Goal: Transaction & Acquisition: Purchase product/service

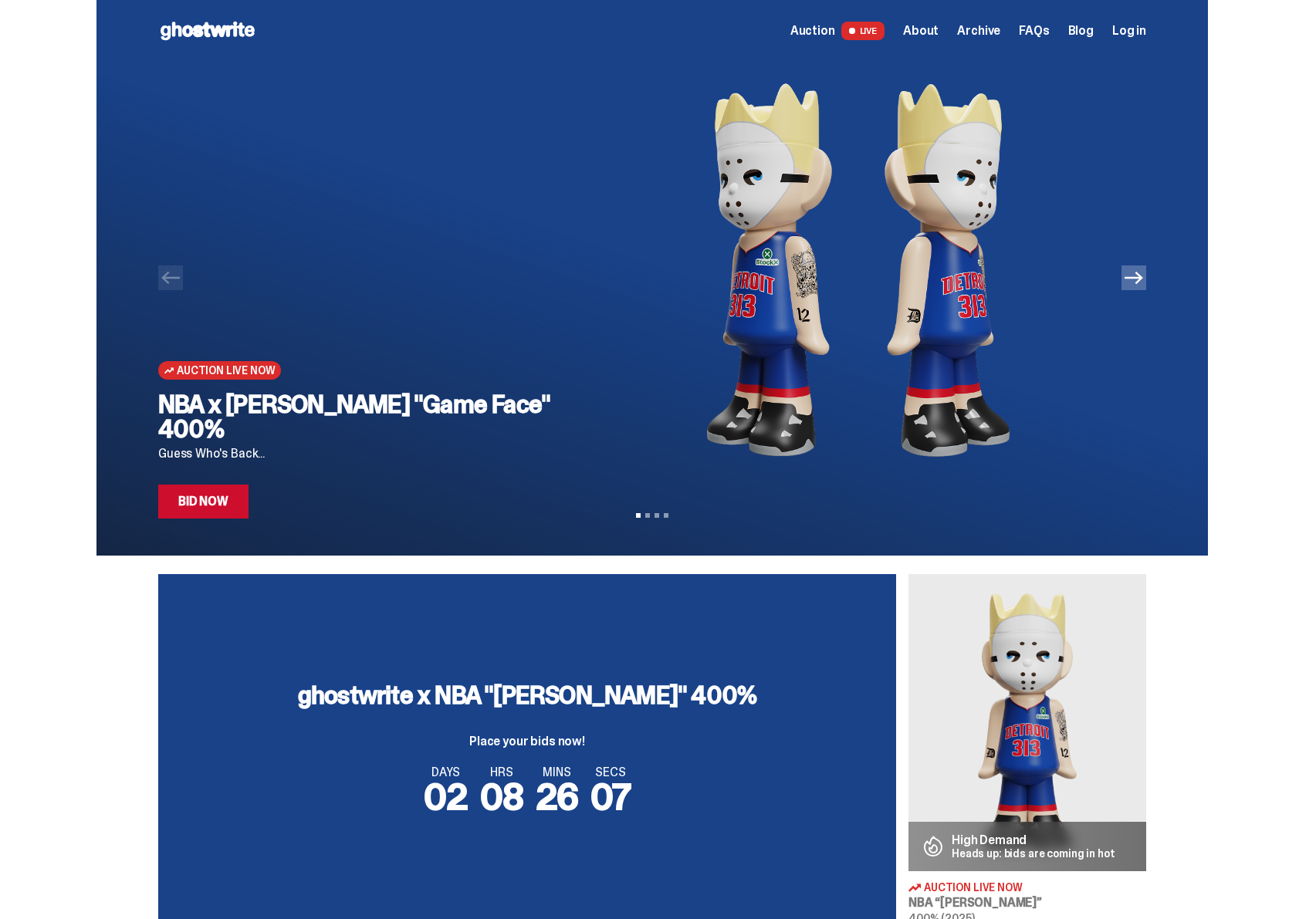
click at [242, 498] on link "Bid Now" at bounding box center [203, 501] width 90 height 34
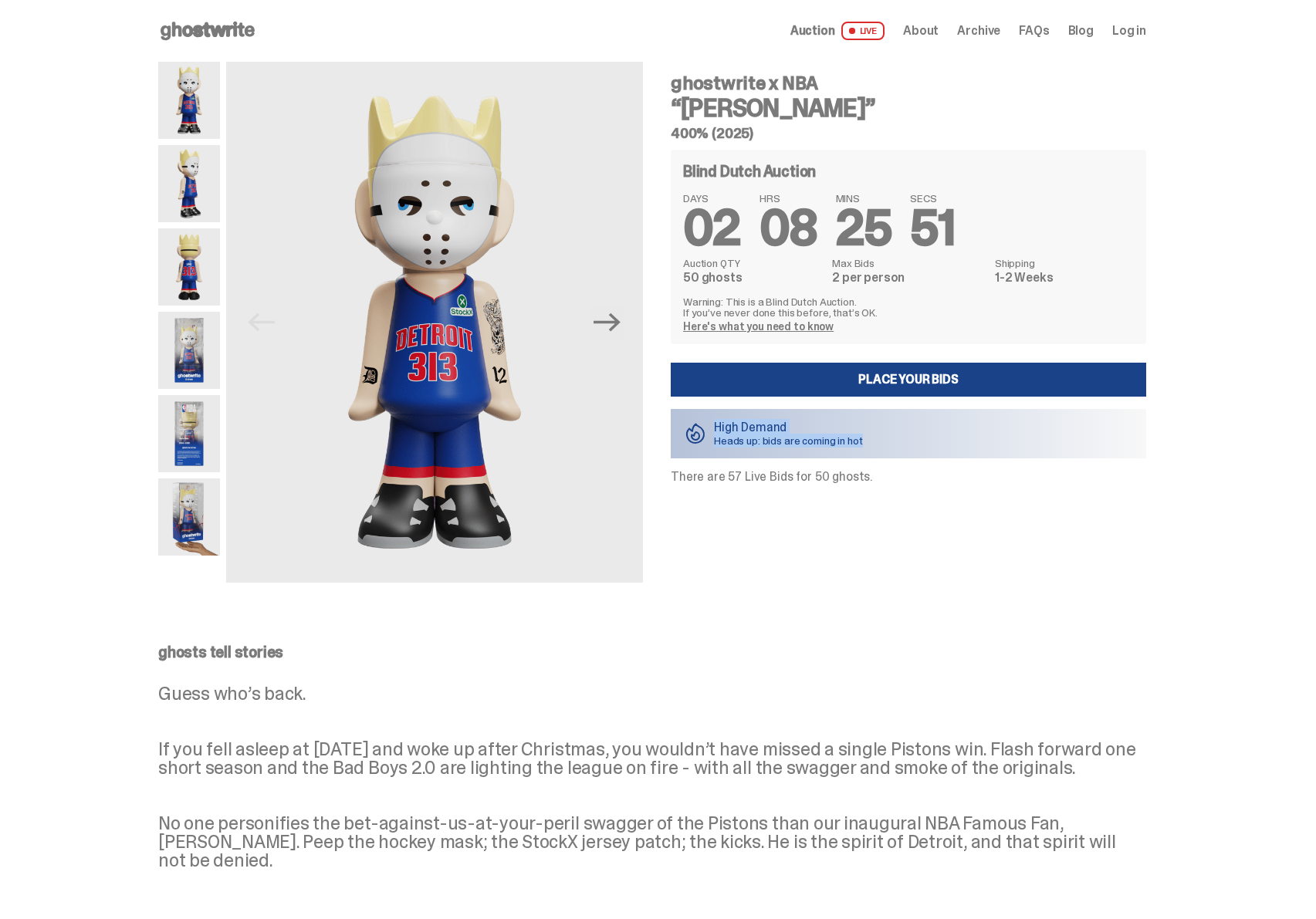
drag, startPoint x: 714, startPoint y: 427, endPoint x: 873, endPoint y: 441, distance: 159.6
click at [873, 441] on div "High Demand Heads up: bids are coming in hot" at bounding box center [907, 433] width 475 height 49
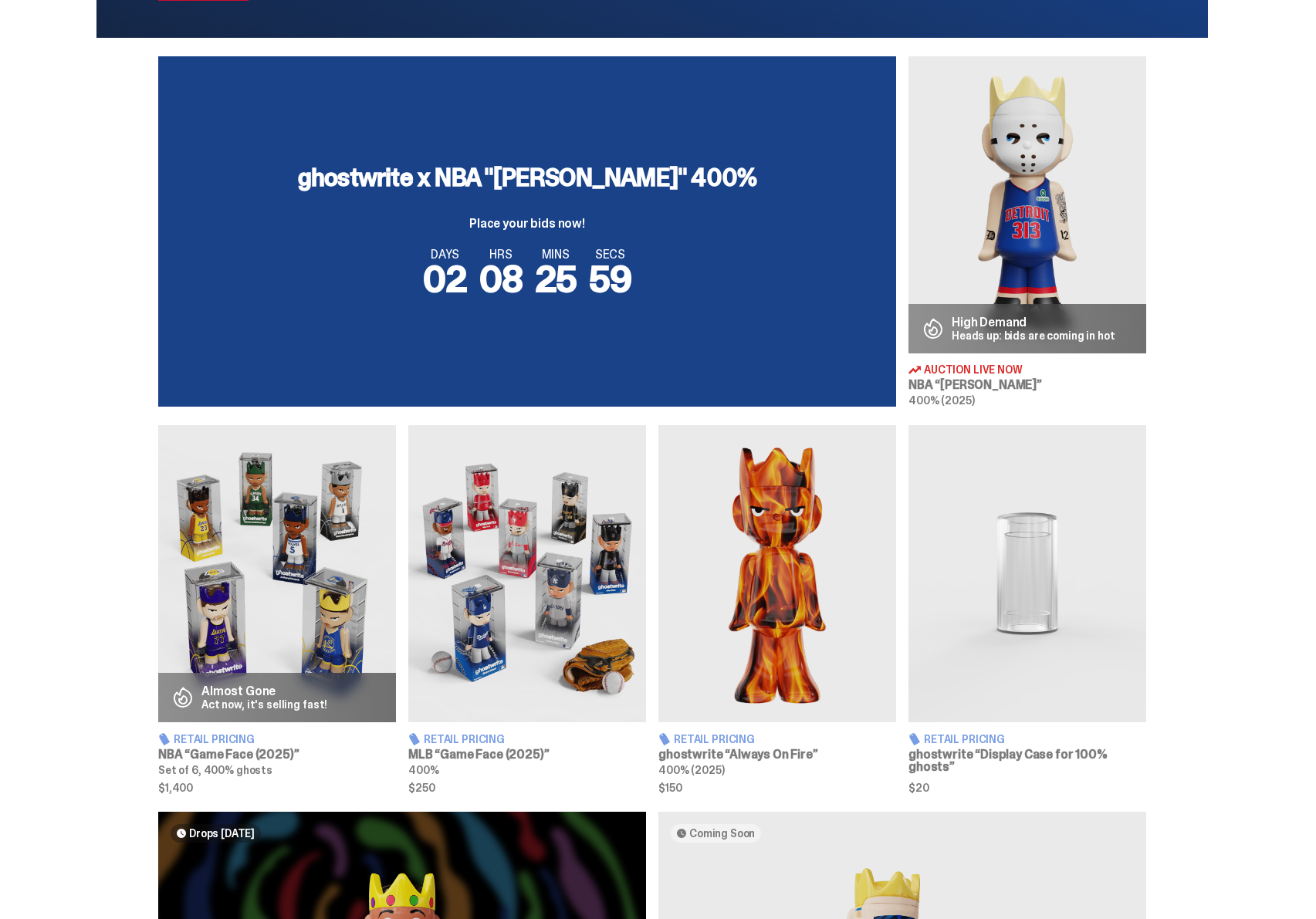
scroll to position [517, 0]
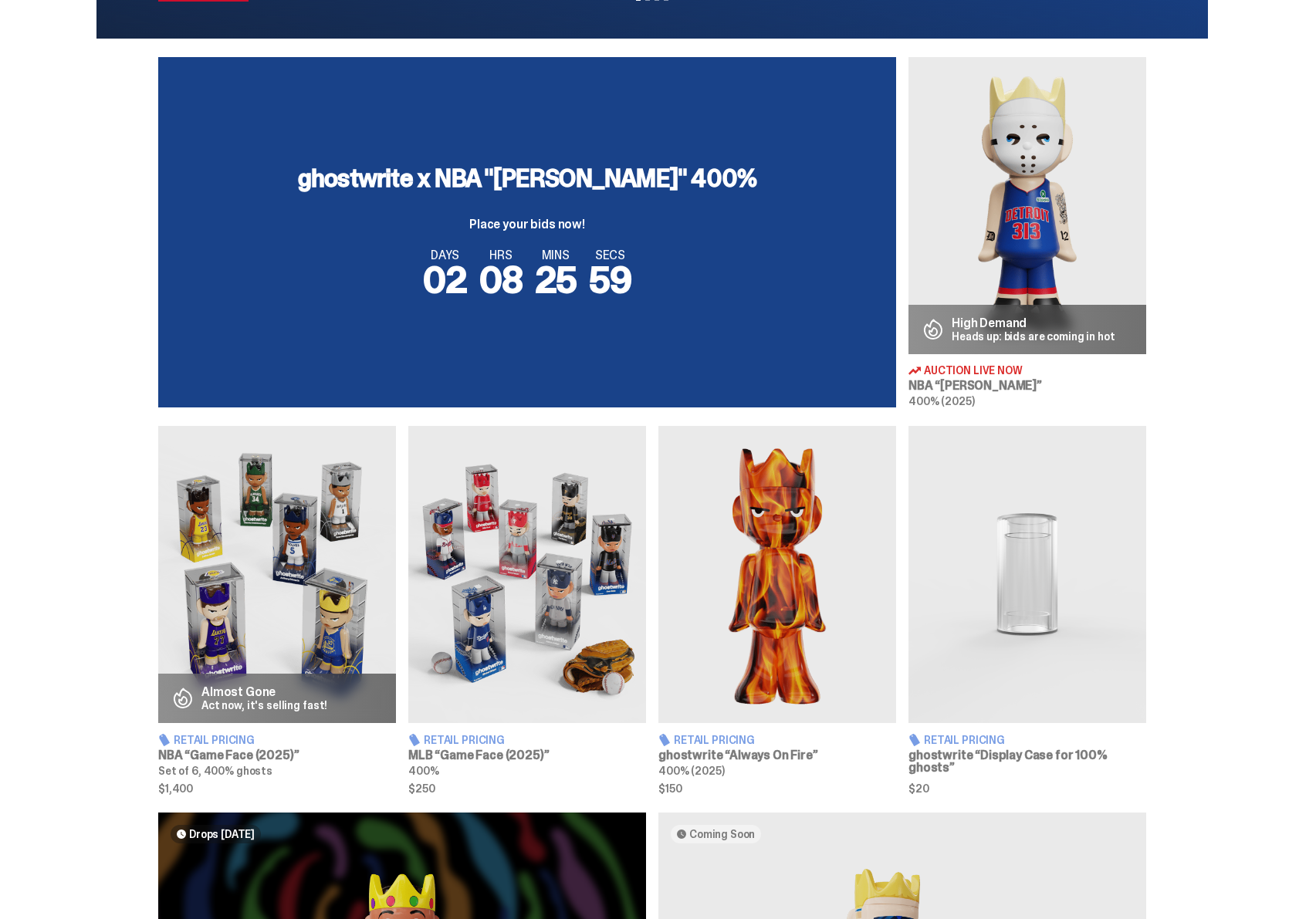
click at [349, 571] on img at bounding box center [277, 574] width 238 height 297
